Goal: Information Seeking & Learning: Find specific fact

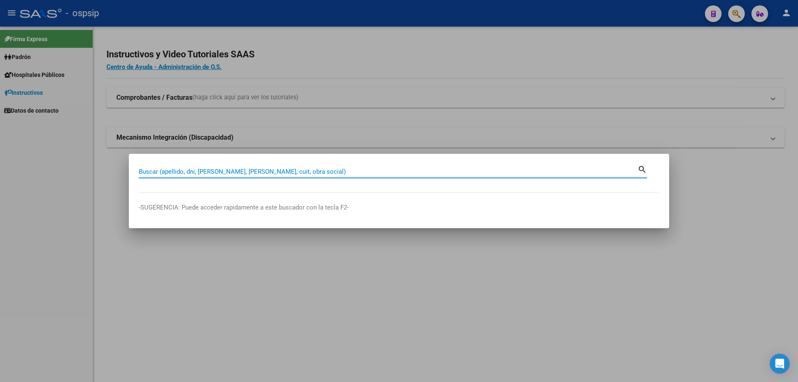
paste input "26841613"
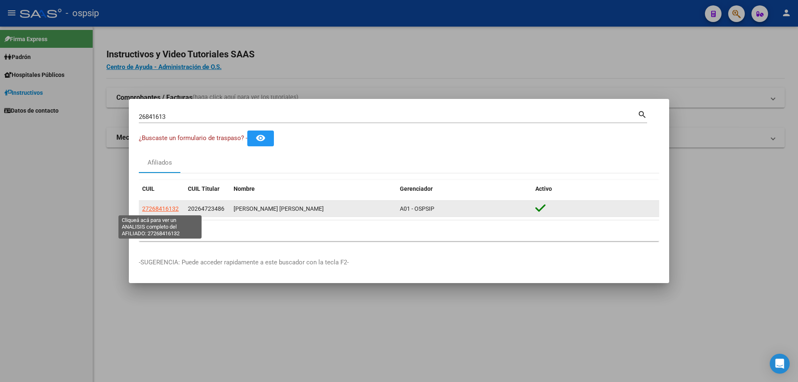
click at [160, 205] on span "27268416132" at bounding box center [160, 208] width 37 height 7
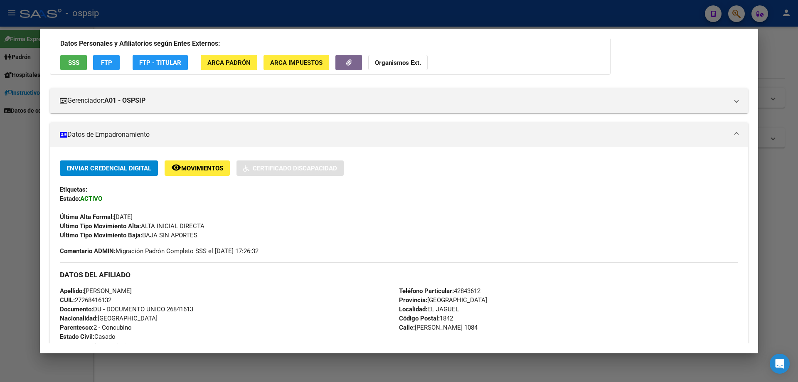
scroll to position [77, 0]
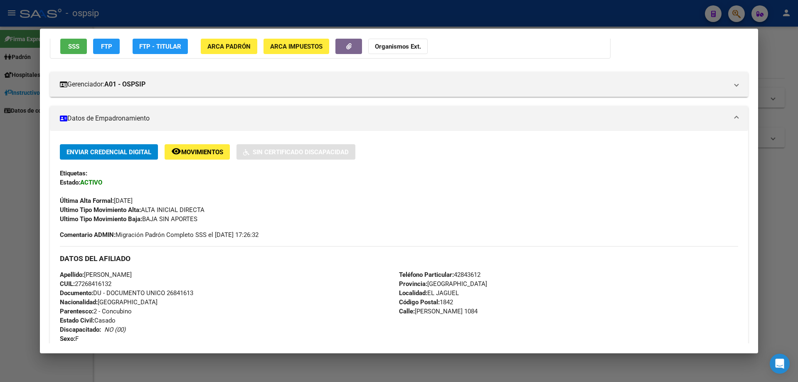
click at [181, 291] on span "Documento: DU - DOCUMENTO UNICO 26841613" at bounding box center [126, 292] width 133 height 7
copy span "26841613"
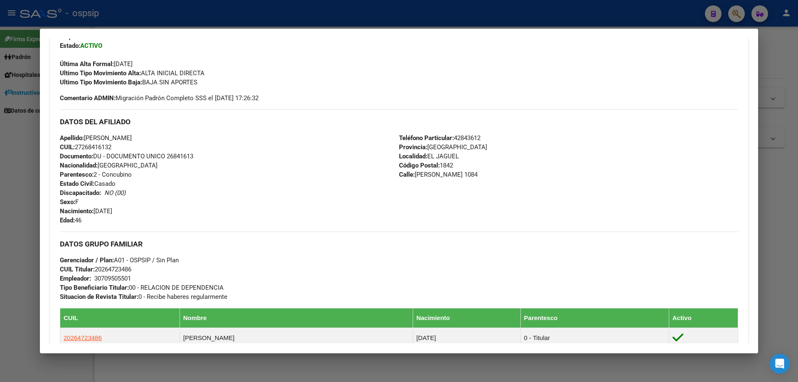
scroll to position [327, 0]
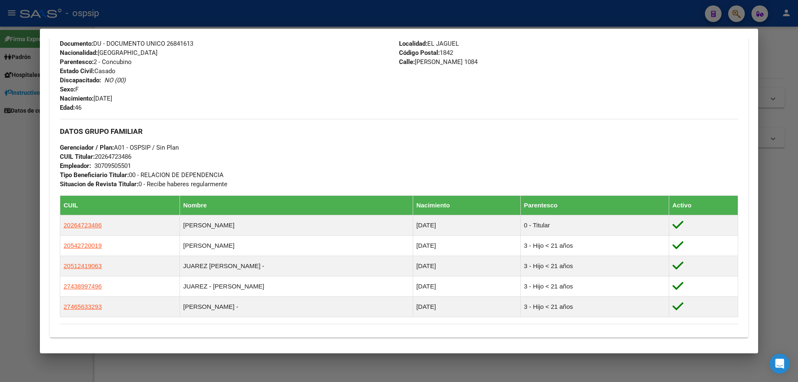
click at [0, 268] on div at bounding box center [399, 191] width 798 height 382
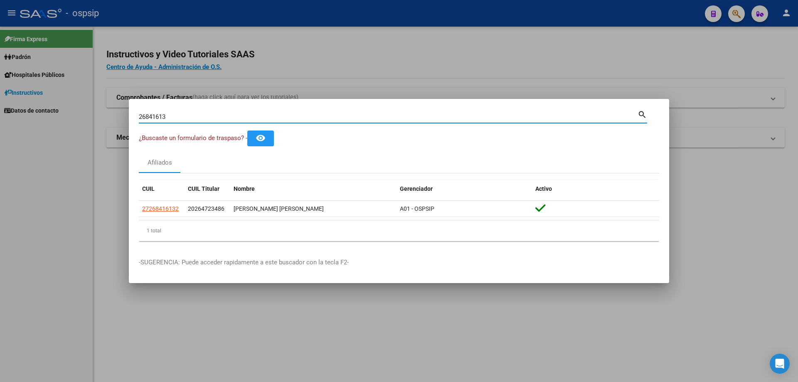
click at [197, 116] on input "26841613" at bounding box center [388, 116] width 499 height 7
paste input "4351387"
type input "24351387"
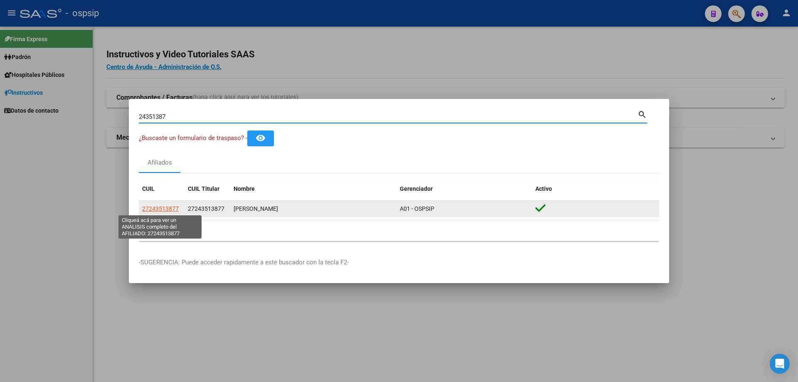
click at [146, 210] on span "27243513877" at bounding box center [160, 208] width 37 height 7
type textarea "27243513877"
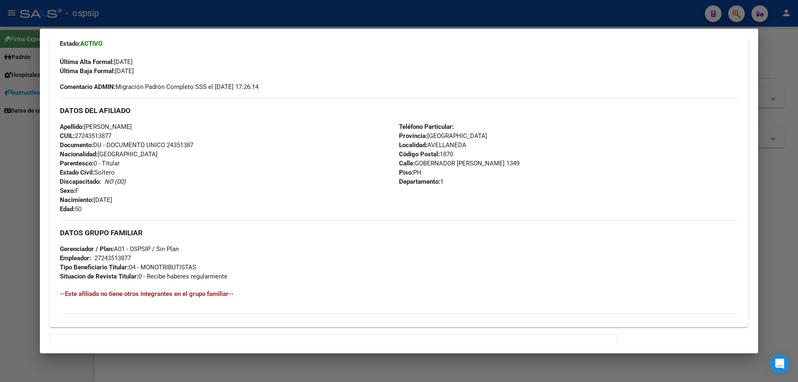
scroll to position [224, 0]
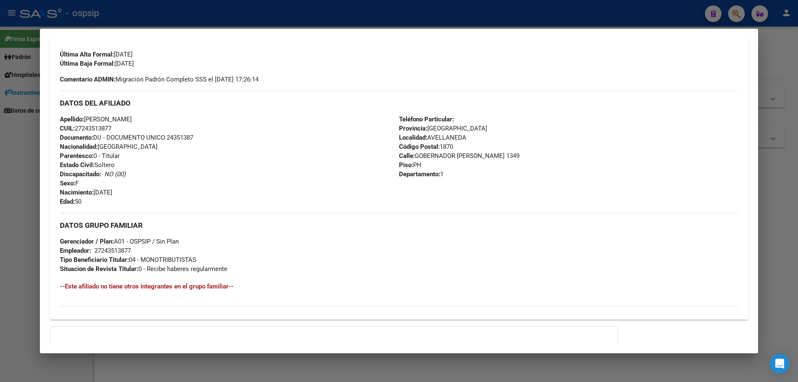
click at [188, 139] on span "Documento: DU - DOCUMENTO UNICO 24351387" at bounding box center [126, 137] width 133 height 7
copy span "24351387"
click at [190, 156] on div "Apellido: [PERSON_NAME]: 27243513877 Documento: DU - DOCUMENTO UNICO 24351387 N…" at bounding box center [229, 160] width 339 height 91
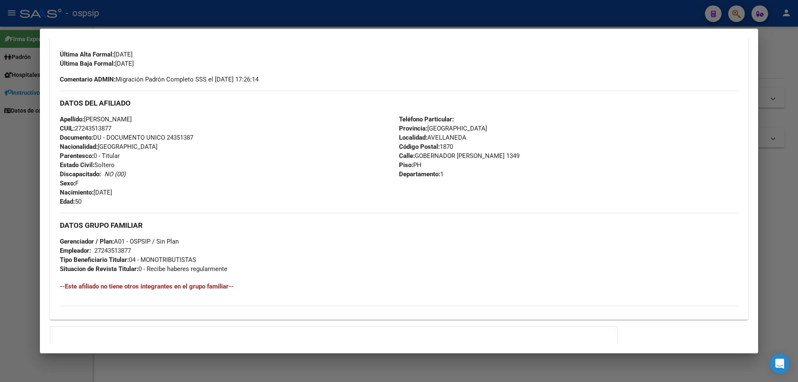
click at [175, 136] on span "Documento: DU - DOCUMENTO UNICO 24351387" at bounding box center [126, 137] width 133 height 7
copy span "24351387"
click at [190, 153] on div "Apellido: [PERSON_NAME]: 27243513877 Documento: DU - DOCUMENTO UNICO 24351387 N…" at bounding box center [229, 160] width 339 height 91
drag, startPoint x: 0, startPoint y: 211, endPoint x: 5, endPoint y: 210, distance: 4.2
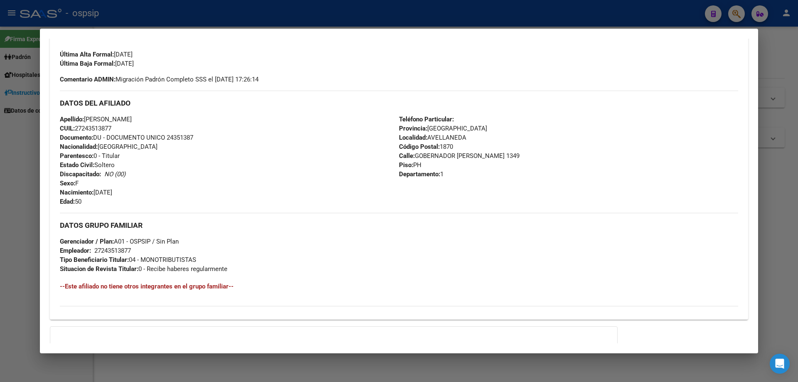
click at [5, 210] on div at bounding box center [399, 191] width 798 height 382
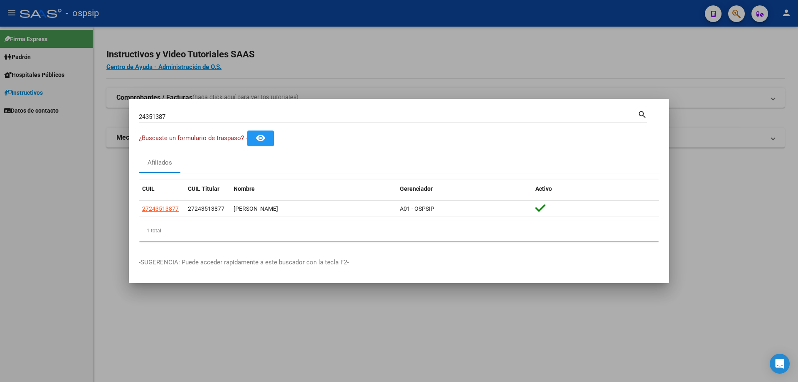
click at [252, 118] on input "24351387" at bounding box center [388, 116] width 499 height 7
paste input "838414"
type input "24838414"
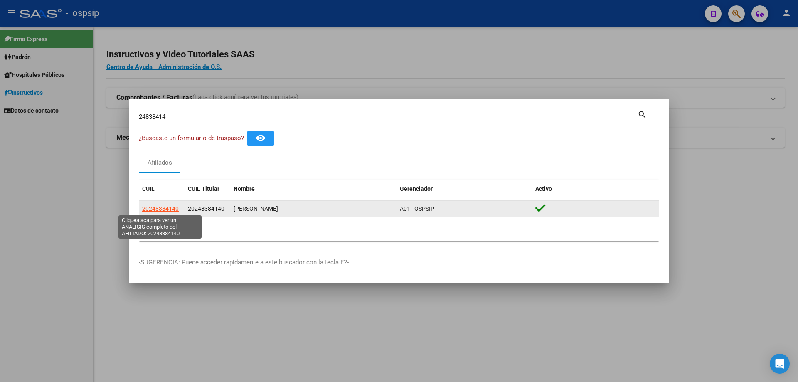
click at [156, 209] on span "20248384140" at bounding box center [160, 208] width 37 height 7
type textarea "20248384140"
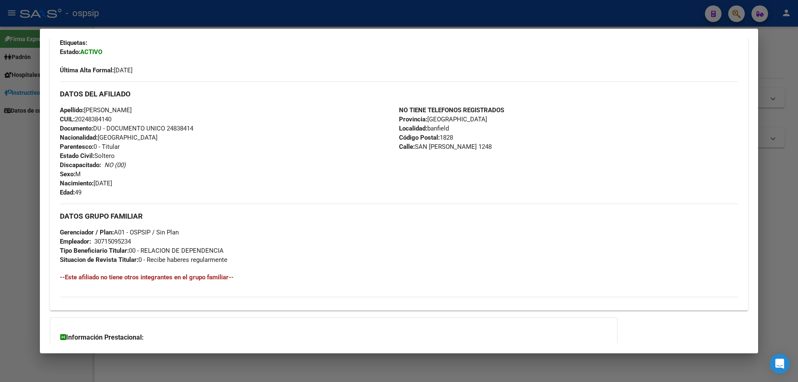
scroll to position [284, 0]
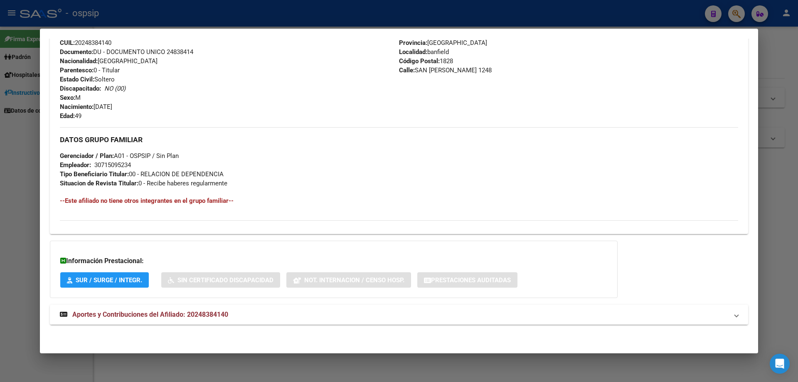
click at [162, 310] on strong "Aportes y Contribuciones del Afiliado: 20248384140" at bounding box center [144, 315] width 168 height 10
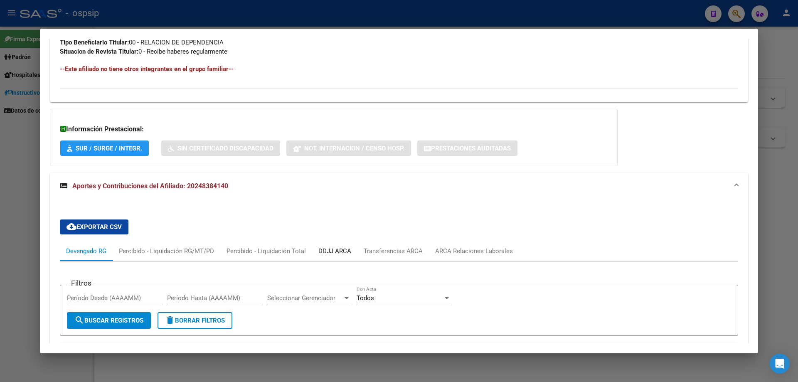
click at [345, 251] on div "DDJJ ARCA" at bounding box center [334, 250] width 33 height 9
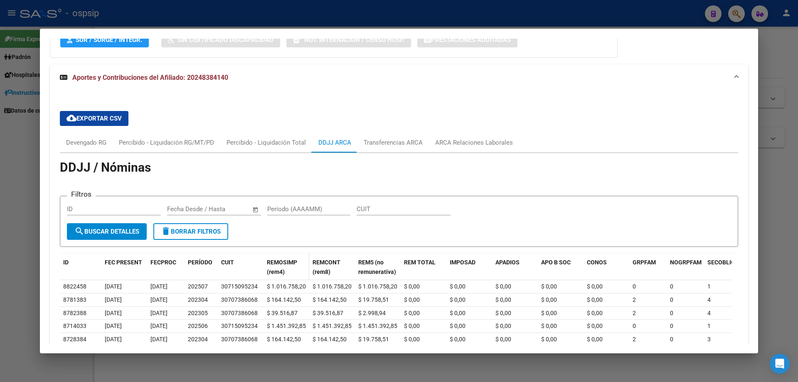
scroll to position [582, 0]
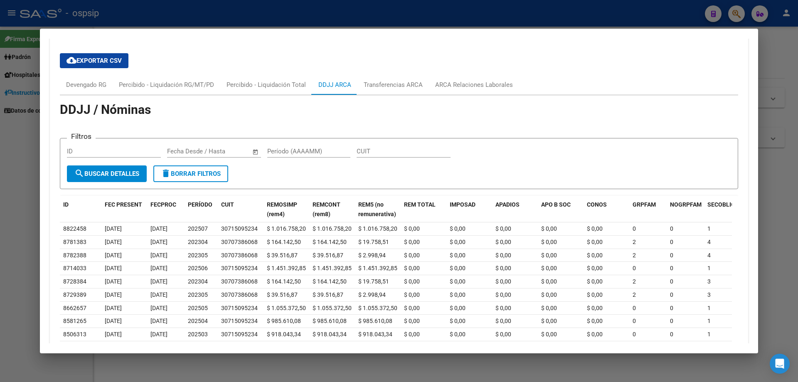
drag, startPoint x: 0, startPoint y: 165, endPoint x: 60, endPoint y: 130, distance: 69.7
click at [1, 164] on div at bounding box center [399, 191] width 798 height 382
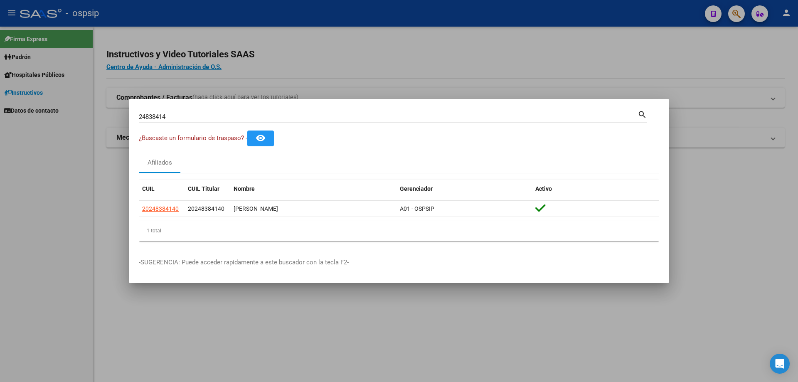
click at [146, 112] on div "24838414 Buscar (apellido, dni, [PERSON_NAME], [PERSON_NAME], cuit, obra social)" at bounding box center [388, 117] width 499 height 12
click at [147, 113] on div "24838414 Buscar (apellido, dni, [PERSON_NAME], [PERSON_NAME], cuit, obra social)" at bounding box center [388, 117] width 499 height 12
click at [148, 115] on input "24838414" at bounding box center [388, 116] width 499 height 7
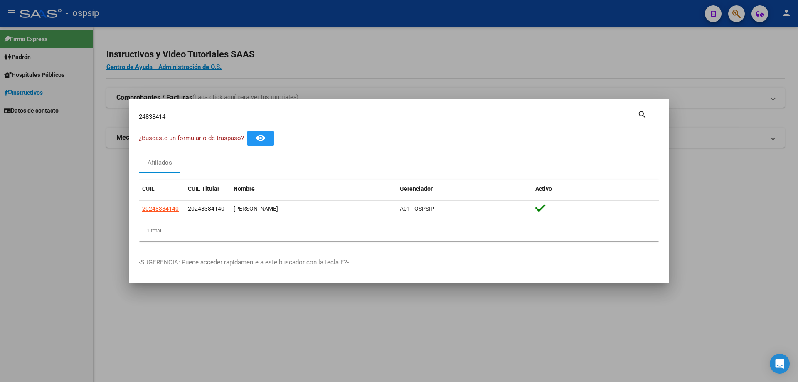
paste input "16557692"
type input "16557692"
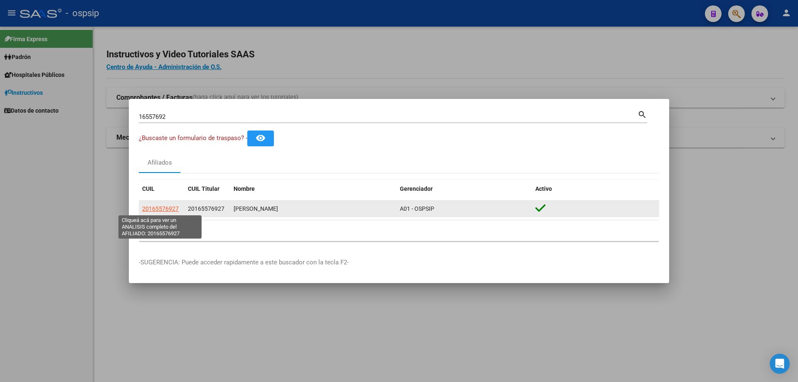
click at [165, 207] on span "20165576927" at bounding box center [160, 208] width 37 height 7
type textarea "20165576927"
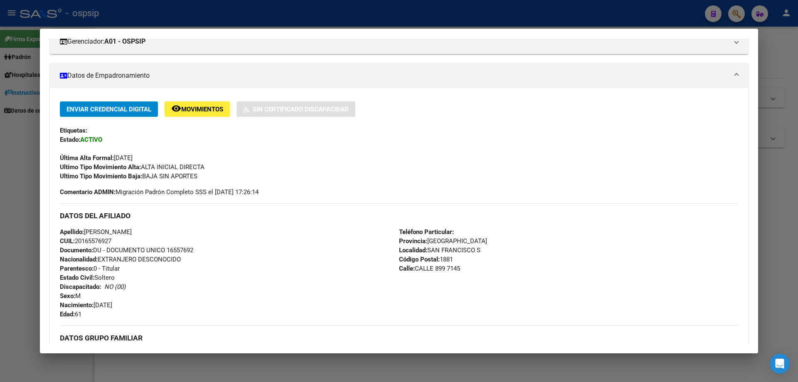
scroll to position [125, 0]
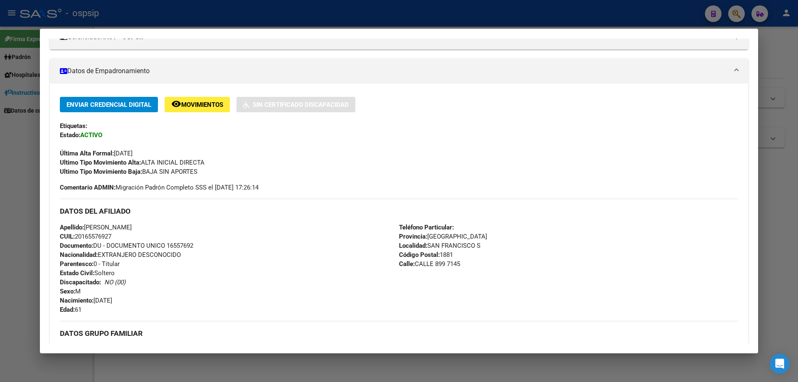
click at [191, 242] on span "Documento: DU - DOCUMENTO UNICO 16557692" at bounding box center [126, 245] width 133 height 7
click at [191, 240] on div "Apellido: [PERSON_NAME] CUIL: 20165576927 Documento: DU - DOCUMENTO UNICO 16557…" at bounding box center [229, 268] width 339 height 91
drag, startPoint x: 191, startPoint y: 240, endPoint x: 183, endPoint y: 243, distance: 8.0
click at [184, 242] on div "Apellido: [PERSON_NAME] CUIL: 20165576927 Documento: DU - DOCUMENTO UNICO 16557…" at bounding box center [229, 268] width 339 height 91
click at [183, 244] on span "Documento: DU - DOCUMENTO UNICO 16557692" at bounding box center [126, 245] width 133 height 7
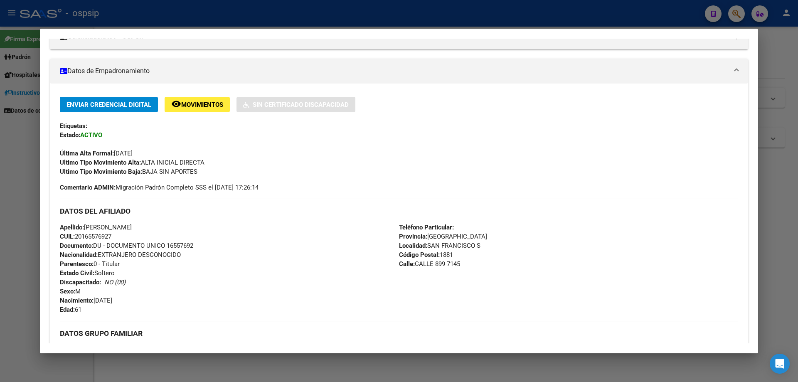
click at [183, 244] on span "Documento: DU - DOCUMENTO UNICO 16557692" at bounding box center [126, 245] width 133 height 7
copy span "16557692"
drag, startPoint x: 180, startPoint y: 253, endPoint x: 172, endPoint y: 246, distance: 10.6
copy span "16557692"
click at [202, 253] on div "Apellido: [PERSON_NAME] CUIL: 20165576927 Documento: DU - DOCUMENTO UNICO 16557…" at bounding box center [229, 268] width 339 height 91
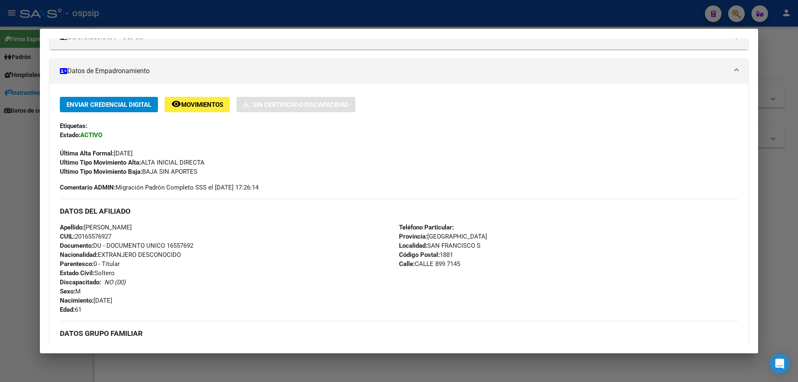
click at [41, 182] on mat-dialog-content "Análisis Afiliado - CUIL: 20165576927 DATOS PADRÓN ÁGIL: [PERSON_NAME] | ACTIVO…" at bounding box center [399, 191] width 718 height 305
drag, startPoint x: 0, startPoint y: 186, endPoint x: 0, endPoint y: 180, distance: 6.7
click at [0, 180] on div at bounding box center [399, 191] width 798 height 382
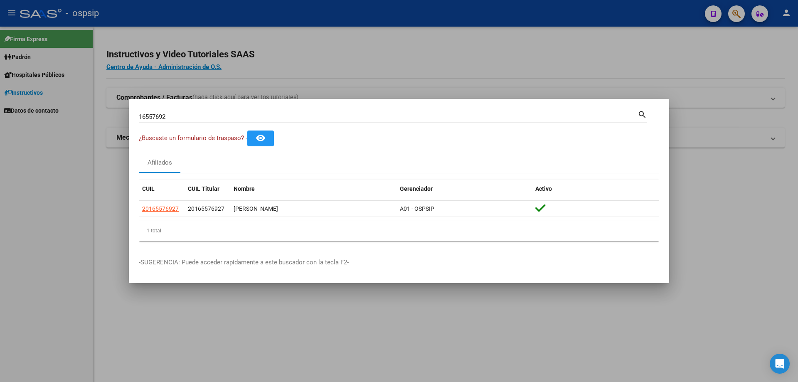
click at [150, 117] on input "16557692" at bounding box center [388, 116] width 499 height 7
paste input "92174677"
type input "92174677"
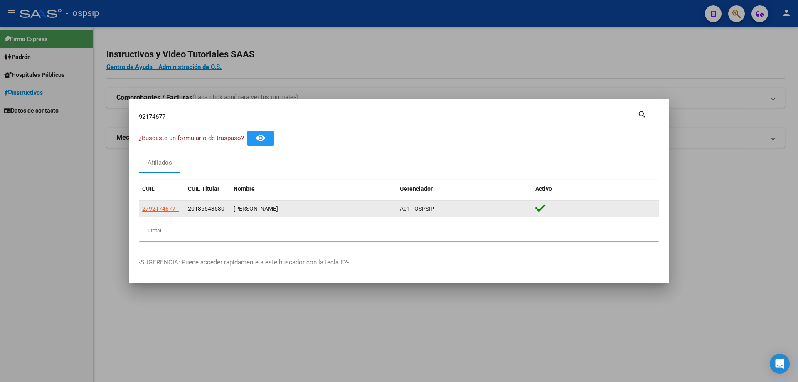
click at [168, 214] on datatable-body-cell "27921746771" at bounding box center [162, 209] width 46 height 16
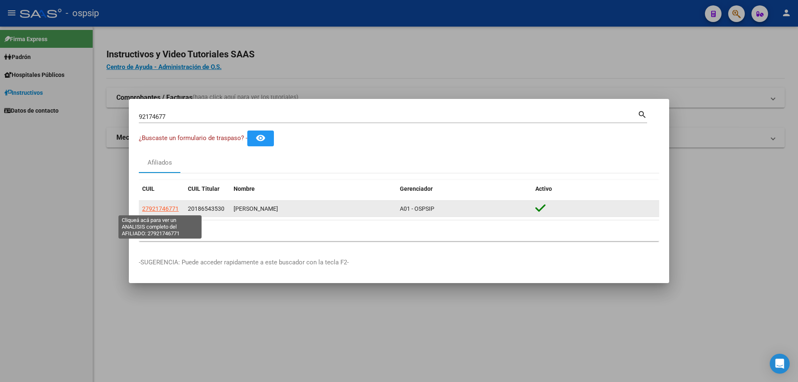
click at [164, 211] on span "27921746771" at bounding box center [160, 208] width 37 height 7
type textarea "27921746771"
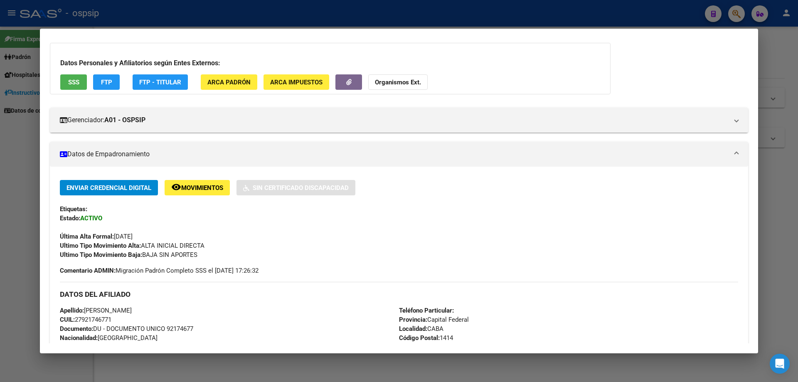
scroll to position [166, 0]
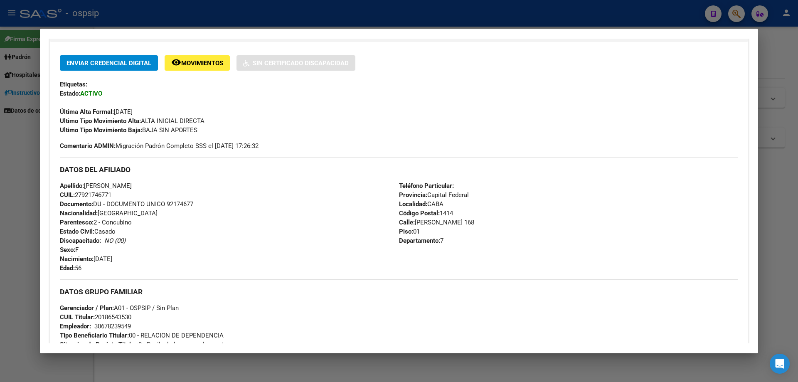
click at [184, 207] on span "Documento: DU - DOCUMENTO UNICO 92174677" at bounding box center [126, 203] width 133 height 7
copy span "92174677"
click at [203, 213] on div "Apellido: [PERSON_NAME]: 27921746771 Documento: DU - DOCUMENTO UNICO 92174677 N…" at bounding box center [229, 226] width 339 height 91
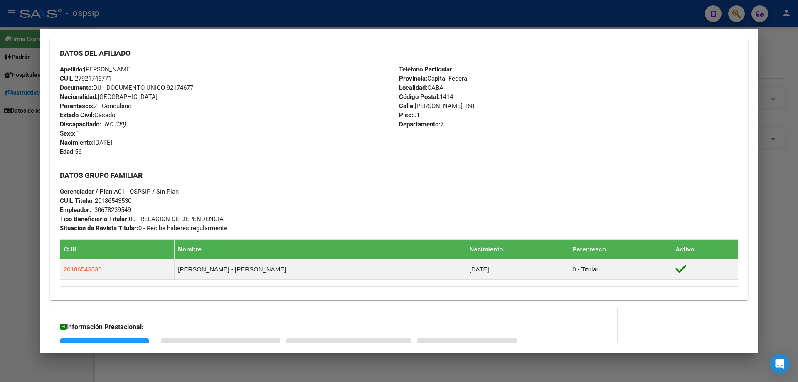
scroll to position [369, 0]
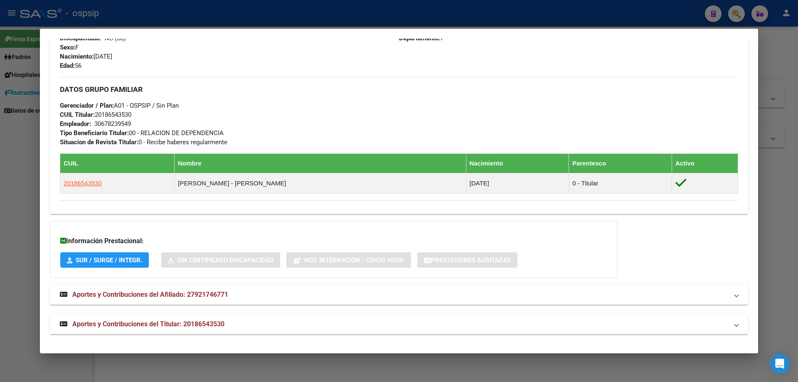
drag, startPoint x: 242, startPoint y: 221, endPoint x: 216, endPoint y: 225, distance: 26.1
click at [216, 225] on div "Información Prestacional: SUR / SURGE / INTEGR. Sin Certificado Discapacidad No…" at bounding box center [334, 249] width 568 height 57
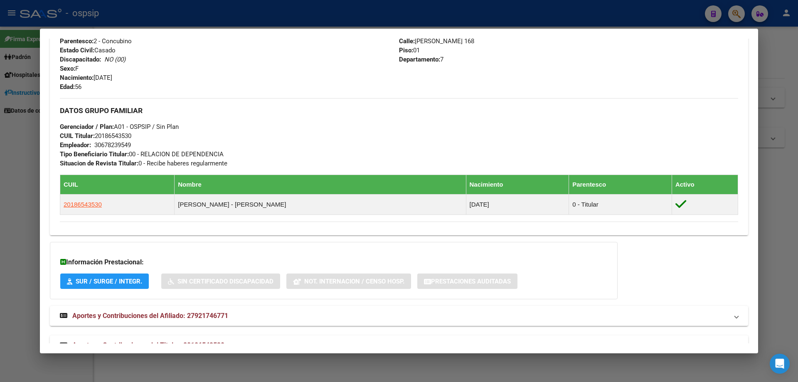
scroll to position [286, 0]
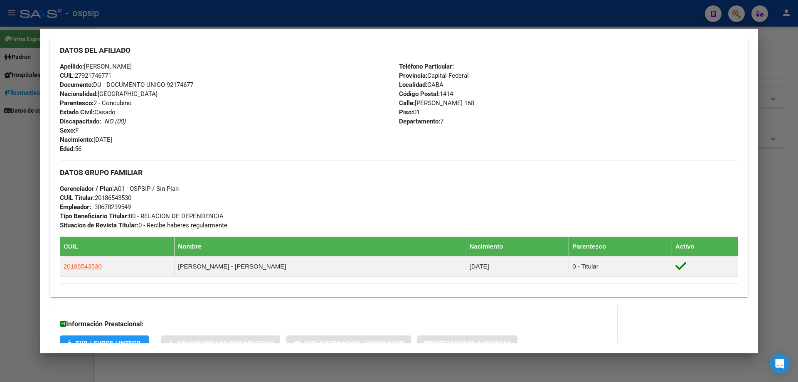
click at [177, 84] on span "Documento: DU - DOCUMENTO UNICO 92174677" at bounding box center [126, 84] width 133 height 7
drag, startPoint x: 202, startPoint y: 153, endPoint x: 193, endPoint y: 148, distance: 10.1
click at [199, 151] on div "Apellido: [PERSON_NAME]: 27921746771 Documento: DU - DOCUMENTO UNICO 92174677 N…" at bounding box center [229, 107] width 339 height 91
click at [0, 148] on div at bounding box center [399, 191] width 798 height 382
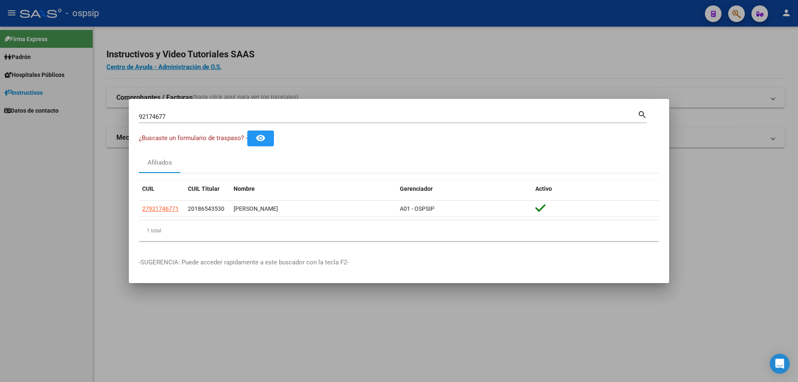
click at [173, 116] on input "92174677" at bounding box center [388, 116] width 499 height 7
type input "23279006"
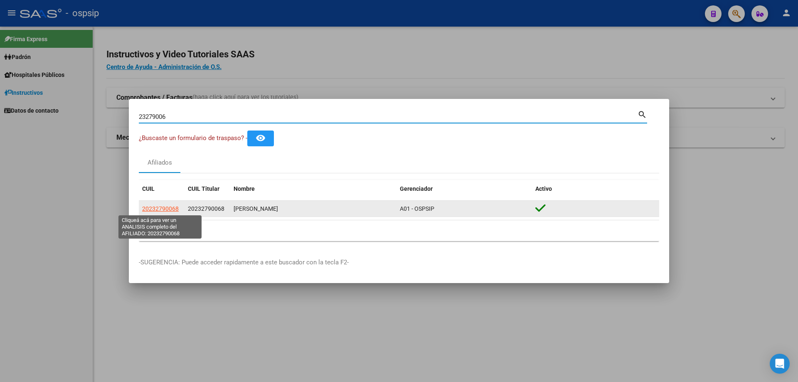
click at [163, 208] on span "20232790068" at bounding box center [160, 208] width 37 height 7
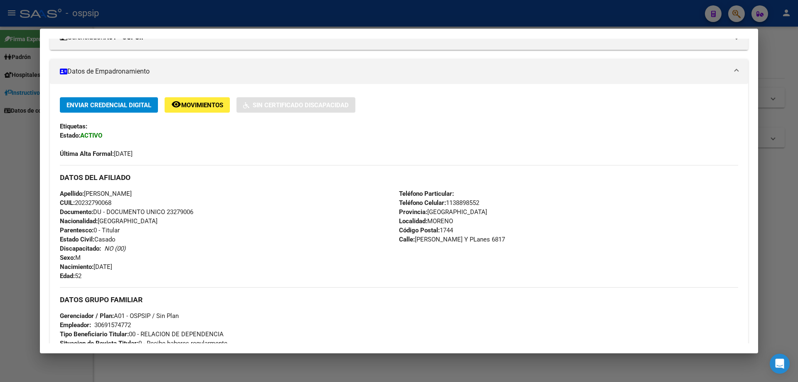
scroll to position [125, 0]
click at [180, 210] on span "Documento: DU - DOCUMENTO UNICO 23279006" at bounding box center [126, 211] width 133 height 7
drag, startPoint x: 180, startPoint y: 210, endPoint x: 156, endPoint y: 265, distance: 59.8
click at [156, 265] on div "Apellido: [PERSON_NAME]: 20232790068 Documento: DU - DOCUMENTO UNICO 23279006 N…" at bounding box center [229, 234] width 339 height 91
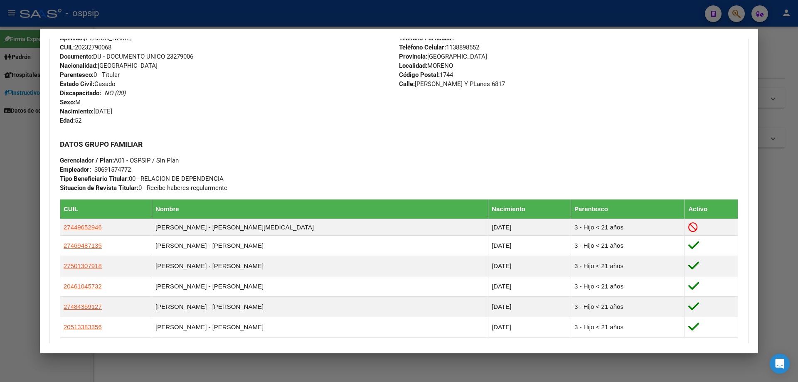
scroll to position [374, 0]
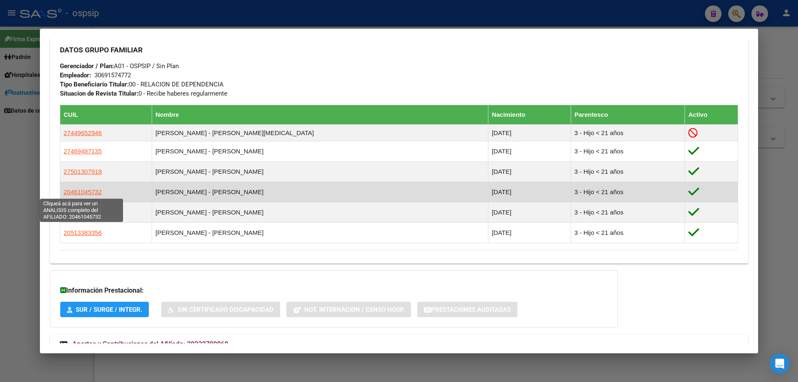
click at [81, 193] on span "20461045732" at bounding box center [83, 191] width 38 height 7
type textarea "20461045732"
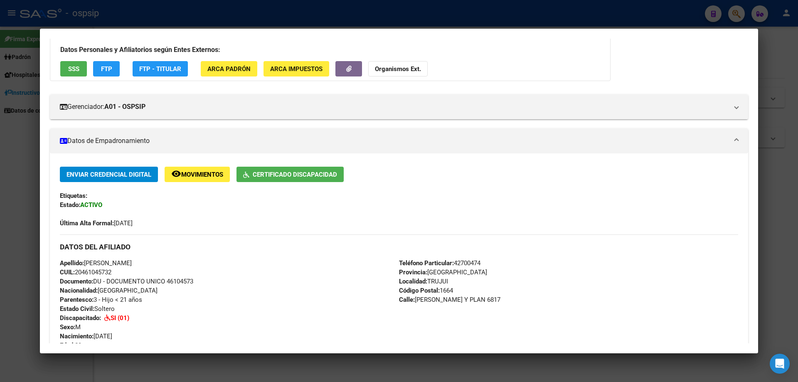
scroll to position [83, 0]
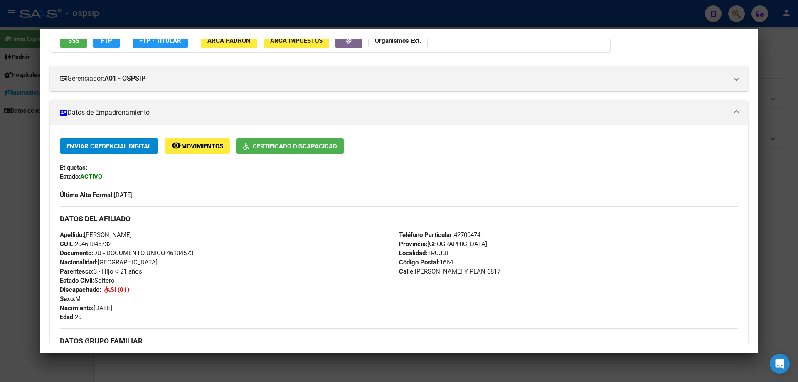
click at [182, 253] on span "Documento: DU - DOCUMENTO UNICO 46104573" at bounding box center [126, 252] width 133 height 7
click at [182, 252] on span "Documento: DU - DOCUMENTO UNICO 46104573" at bounding box center [126, 252] width 133 height 7
copy span "46104573"
click at [209, 266] on div "Apellido: [PERSON_NAME] CUIL: 20461045732 Documento: DU - DOCUMENTO UNICO 46104…" at bounding box center [229, 275] width 339 height 91
click at [0, 258] on div at bounding box center [399, 191] width 798 height 382
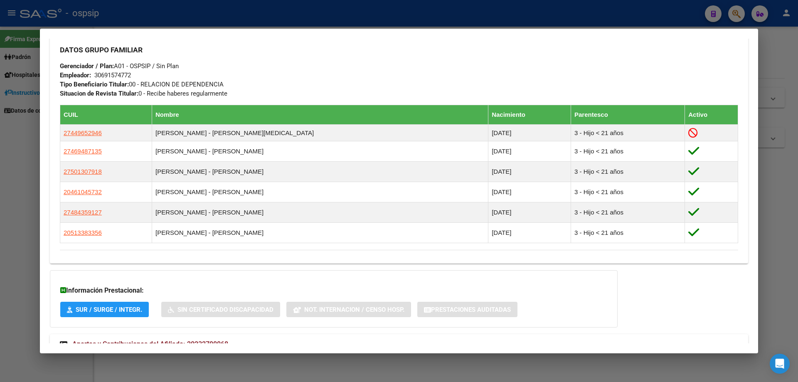
click at [27, 187] on div at bounding box center [399, 191] width 798 height 382
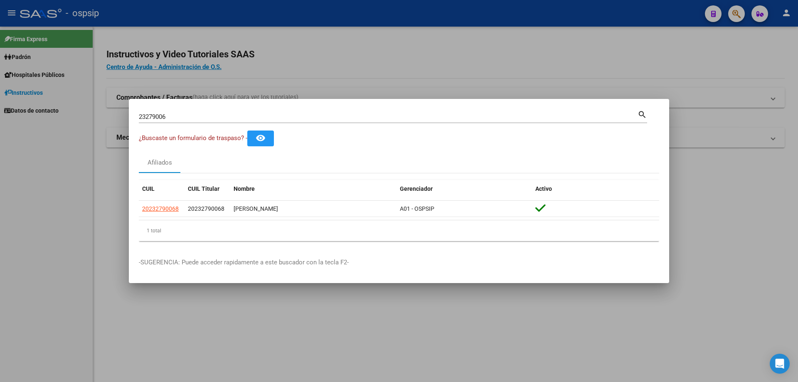
drag, startPoint x: 157, startPoint y: 121, endPoint x: 160, endPoint y: 115, distance: 7.4
click at [157, 121] on div "23279006 Buscar (apellido, dni, [PERSON_NAME], [PERSON_NAME], cuit, obra social)" at bounding box center [388, 117] width 499 height 12
click at [160, 114] on input "23279006" at bounding box center [388, 116] width 499 height 7
type input "20893015"
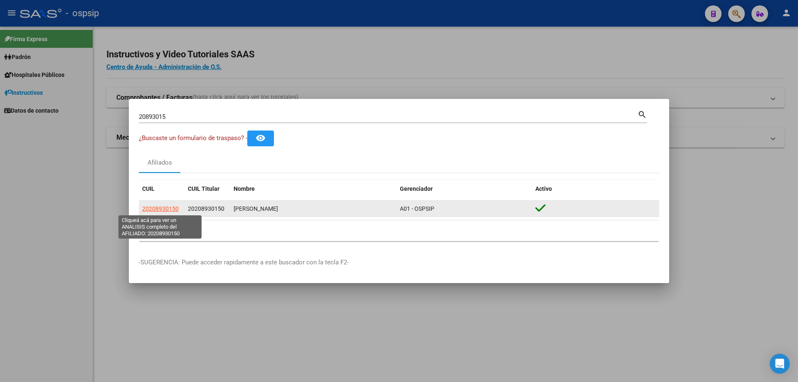
click at [154, 207] on span "20208930150" at bounding box center [160, 208] width 37 height 7
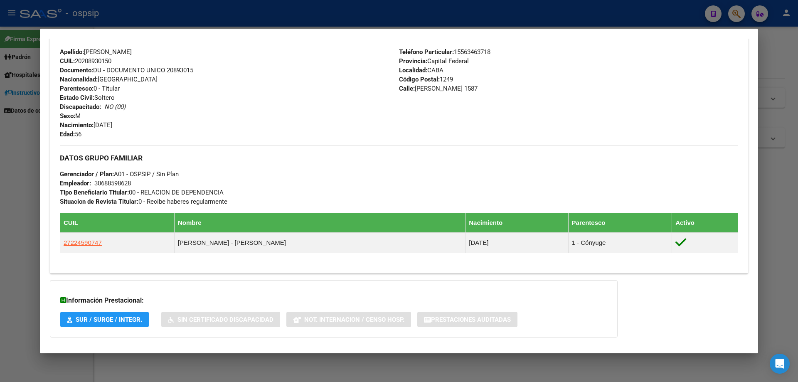
scroll to position [340, 0]
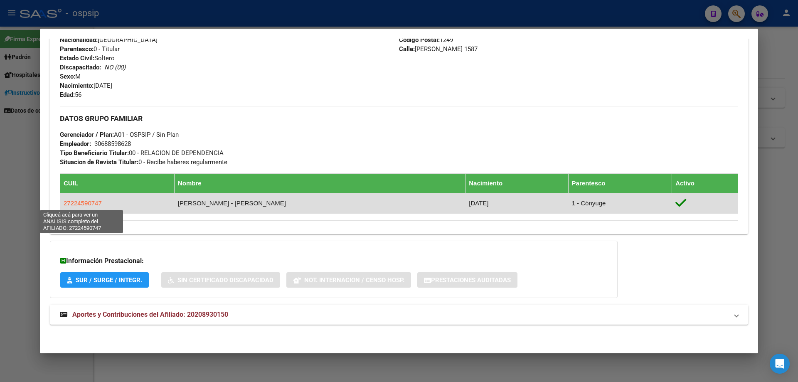
click at [90, 203] on span "27224590747" at bounding box center [83, 203] width 38 height 7
type textarea "27224590747"
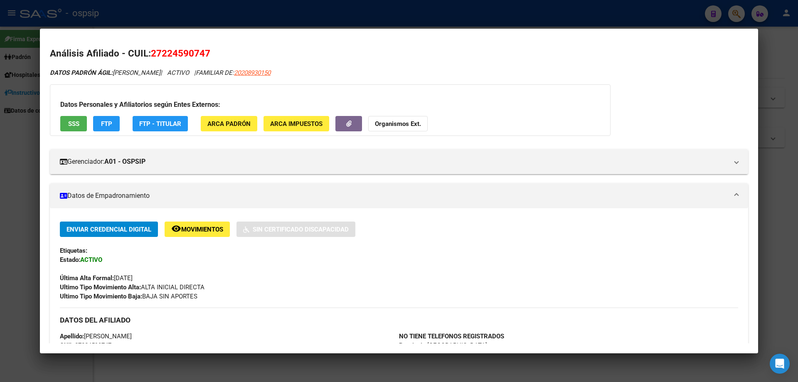
drag, startPoint x: 118, startPoint y: 210, endPoint x: 195, endPoint y: 301, distance: 118.8
click at [195, 300] on span "Ultimo Tipo Movimiento Baja: BAJA SIN APORTES" at bounding box center [129, 296] width 138 height 7
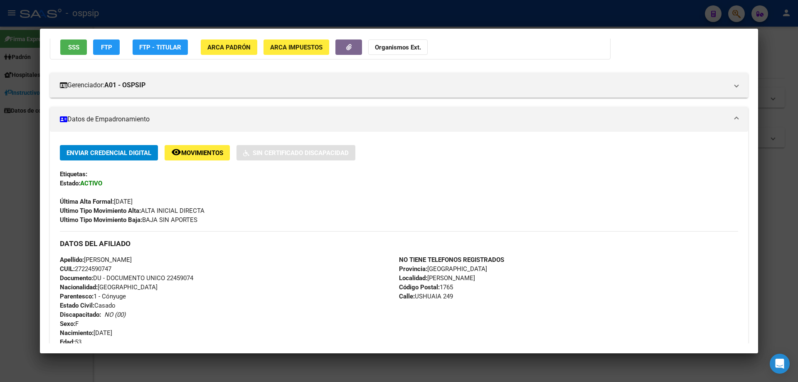
scroll to position [125, 0]
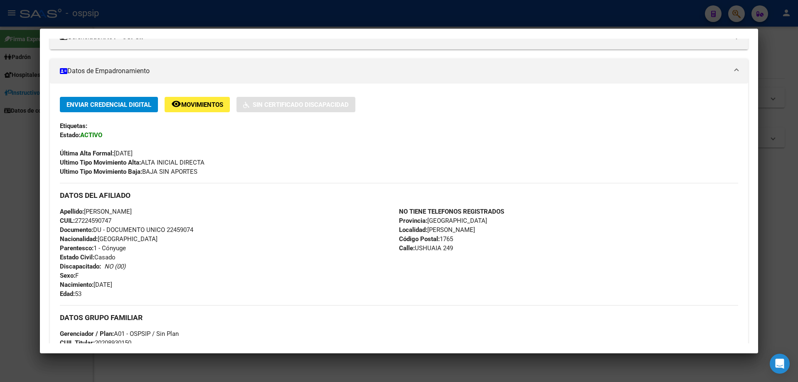
click at [178, 228] on span "Documento: DU - DOCUMENTO UNICO 22459074" at bounding box center [126, 229] width 133 height 7
copy span "22459074"
click at [199, 236] on div "Apellido: [PERSON_NAME]: 27224590747 Documento: DU - DOCUMENTO UNICO 22459074 N…" at bounding box center [229, 252] width 339 height 91
drag, startPoint x: 27, startPoint y: 166, endPoint x: 138, endPoint y: 130, distance: 117.3
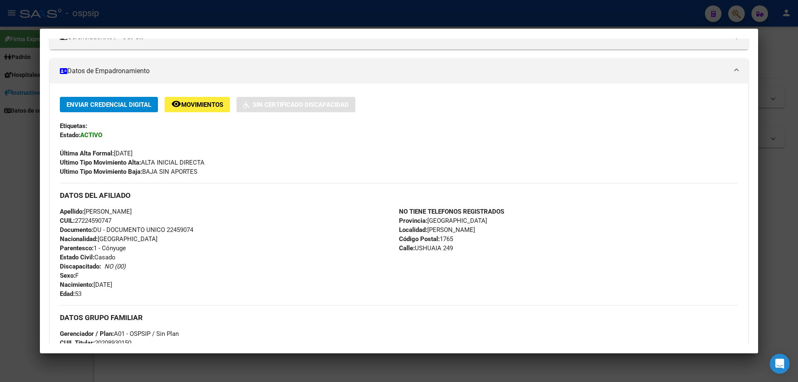
click at [29, 166] on div at bounding box center [399, 191] width 798 height 382
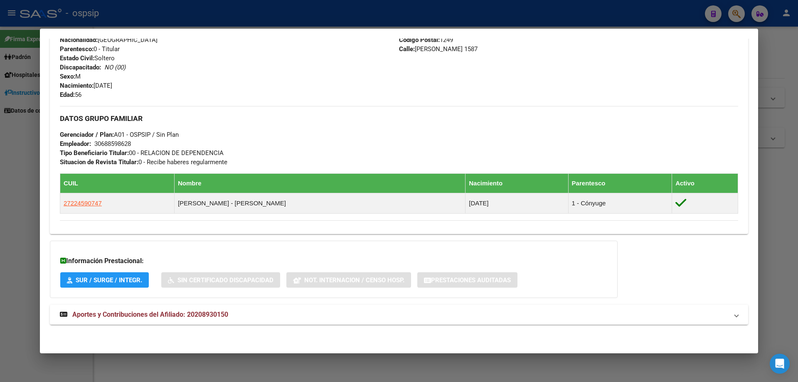
click at [36, 177] on div at bounding box center [399, 191] width 798 height 382
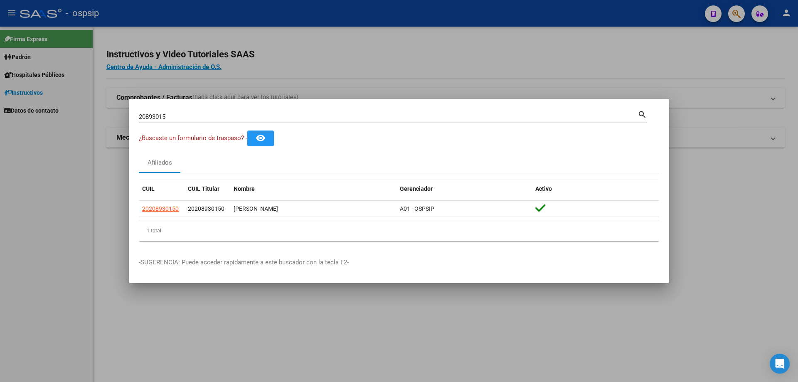
click at [149, 118] on input "20893015" at bounding box center [388, 116] width 499 height 7
click at [148, 118] on input "20893015" at bounding box center [388, 116] width 499 height 7
paste input "35138349"
type input "35138349"
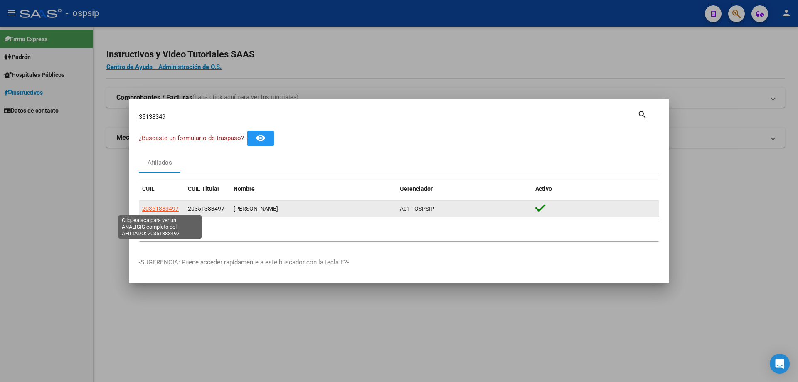
click at [155, 207] on span "20351383497" at bounding box center [160, 208] width 37 height 7
type textarea "20351383497"
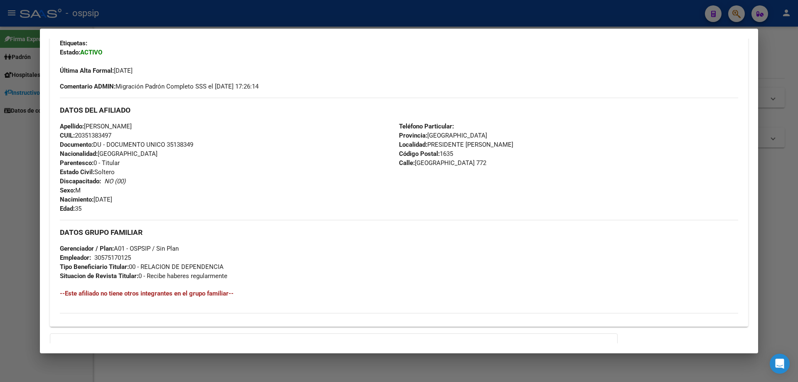
scroll to position [208, 0]
click at [182, 145] on span "Documento: DU - DOCUMENTO UNICO 35138349" at bounding box center [126, 143] width 133 height 7
copy span "35138349"
click at [0, 241] on div at bounding box center [399, 191] width 798 height 382
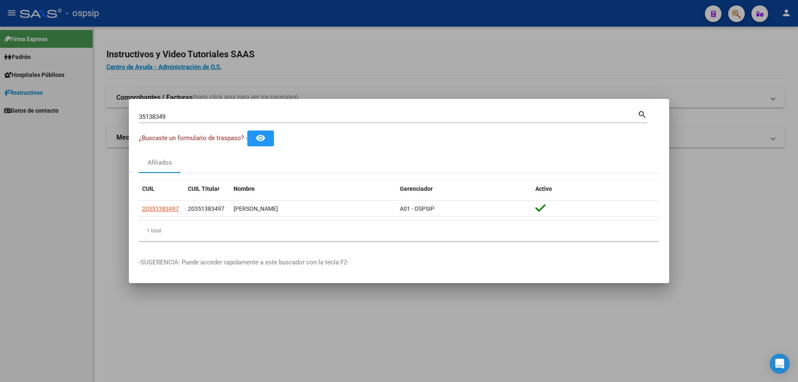
click at [0, 241] on div at bounding box center [399, 191] width 798 height 382
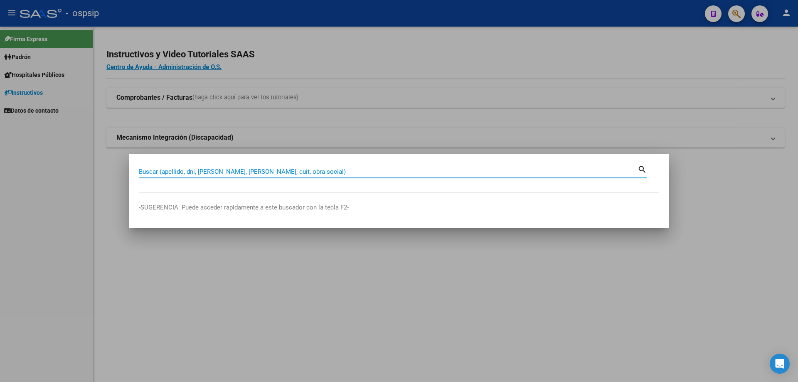
paste input "35138349"
type input "35138349"
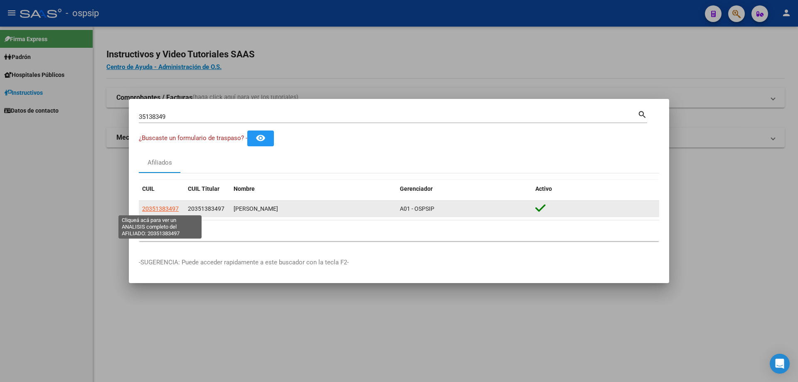
click at [162, 212] on span "20351383497" at bounding box center [160, 208] width 37 height 7
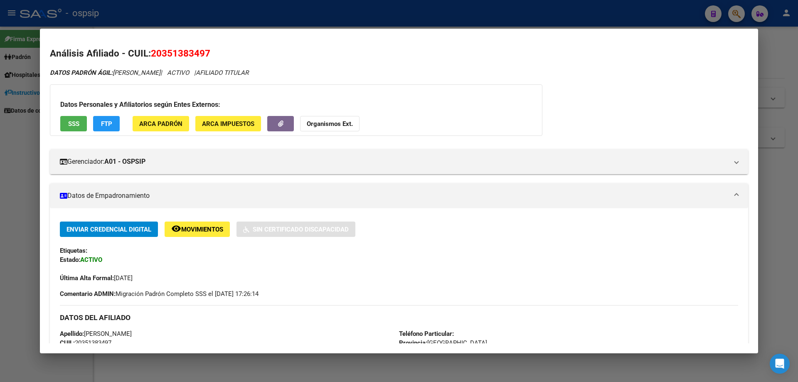
scroll to position [125, 0]
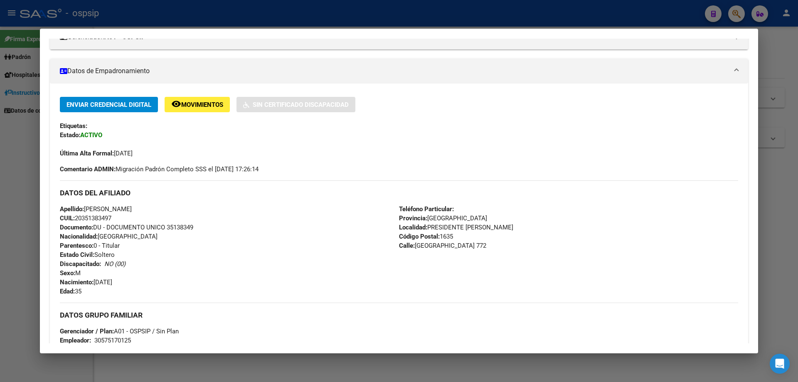
click at [0, 284] on div at bounding box center [399, 191] width 798 height 382
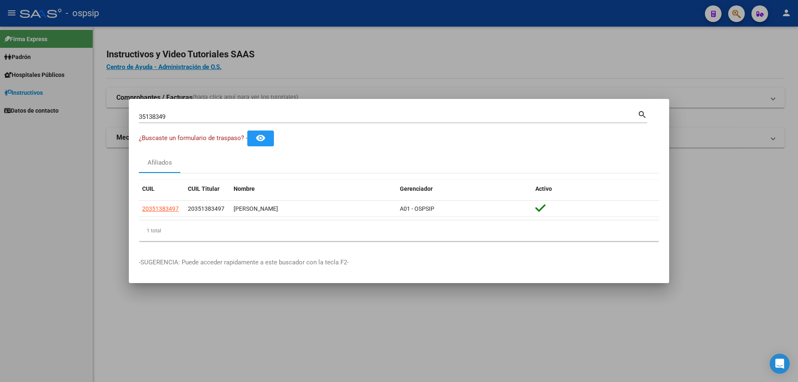
drag, startPoint x: 320, startPoint y: 165, endPoint x: 144, endPoint y: 134, distance: 179.3
click at [144, 134] on span "¿Buscaste un formulario de traspaso? -" at bounding box center [193, 137] width 108 height 7
click at [105, 167] on div at bounding box center [399, 191] width 798 height 382
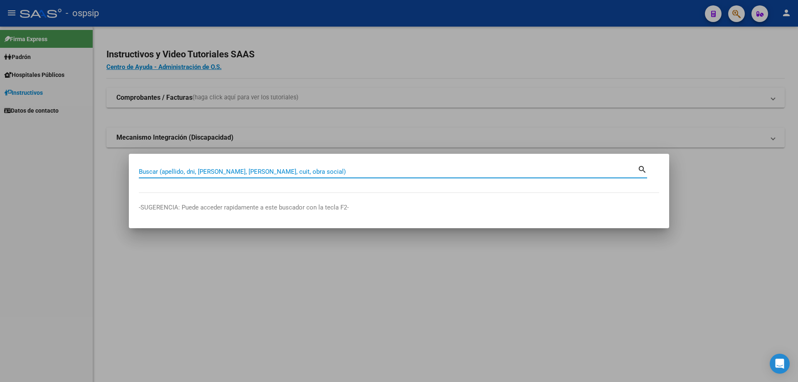
paste input "35762753"
type input "35762753"
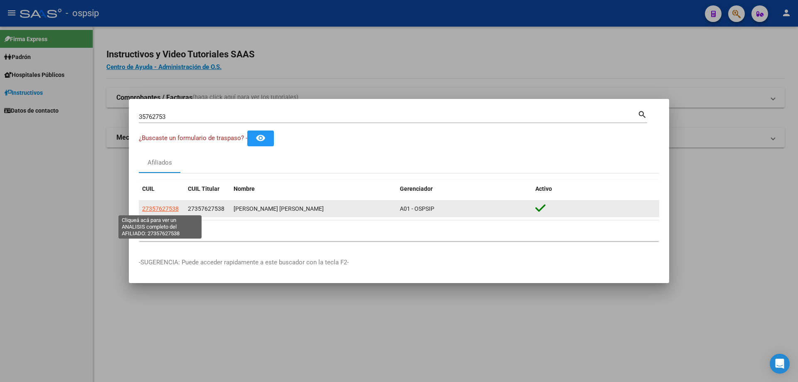
click at [163, 210] on span "27357627538" at bounding box center [160, 208] width 37 height 7
type textarea "27357627538"
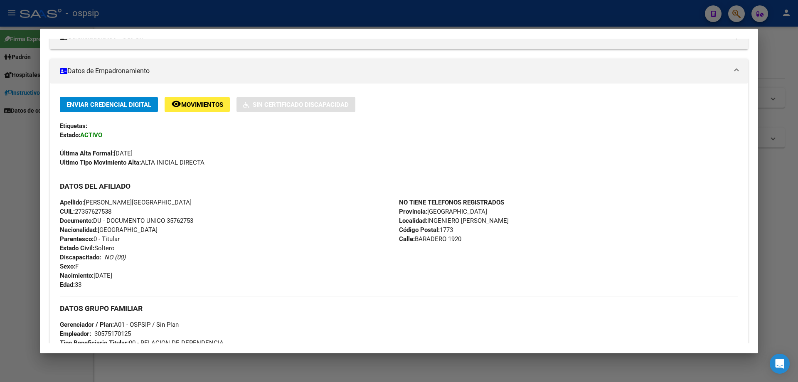
click at [179, 219] on span "Documento: DU - DOCUMENTO UNICO 35762753" at bounding box center [126, 220] width 133 height 7
click at [195, 234] on div "Apellido: [PERSON_NAME] CUIL: 27357627538 Documento: DU - DOCUMENTO UNICO 35762…" at bounding box center [229, 243] width 339 height 91
drag, startPoint x: 0, startPoint y: 219, endPoint x: 22, endPoint y: 207, distance: 24.9
click at [3, 217] on div at bounding box center [399, 191] width 798 height 382
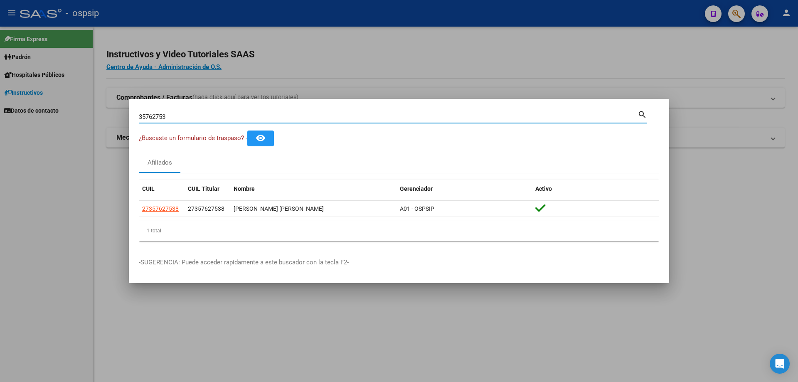
click at [165, 119] on input "35762753" at bounding box center [388, 116] width 499 height 7
type input "35138349"
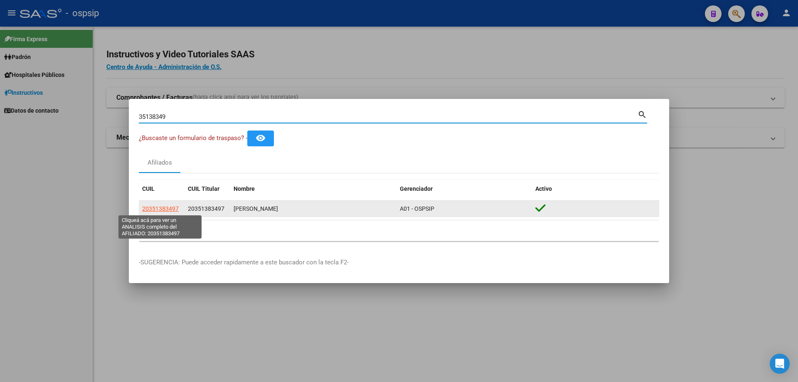
click at [168, 211] on span "20351383497" at bounding box center [160, 208] width 37 height 7
type textarea "20351383497"
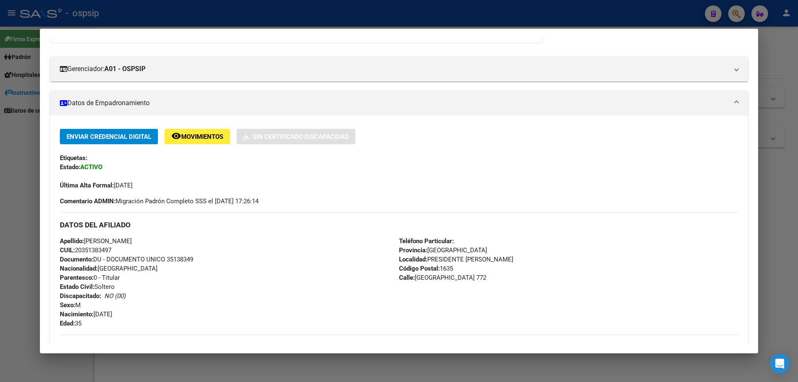
scroll to position [166, 0]
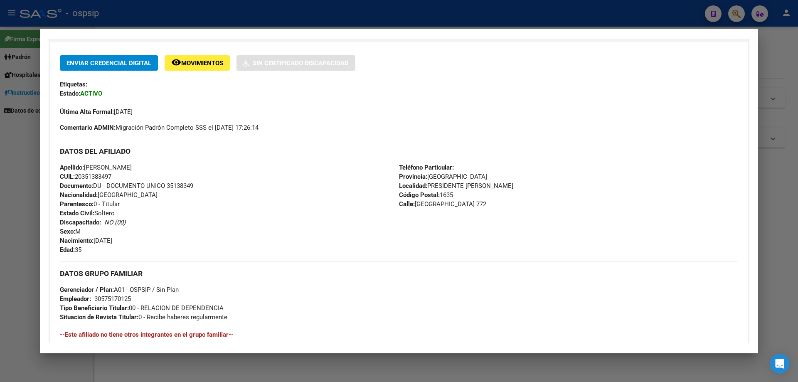
click at [180, 185] on span "Documento: DU - DOCUMENTO UNICO 35138349" at bounding box center [126, 185] width 133 height 7
click at [188, 194] on div "Apellido: [PERSON_NAME] CUIL: 20351383497 Documento: DU - DOCUMENTO UNICO 35138…" at bounding box center [229, 208] width 339 height 91
